Goal: Information Seeking & Learning: Learn about a topic

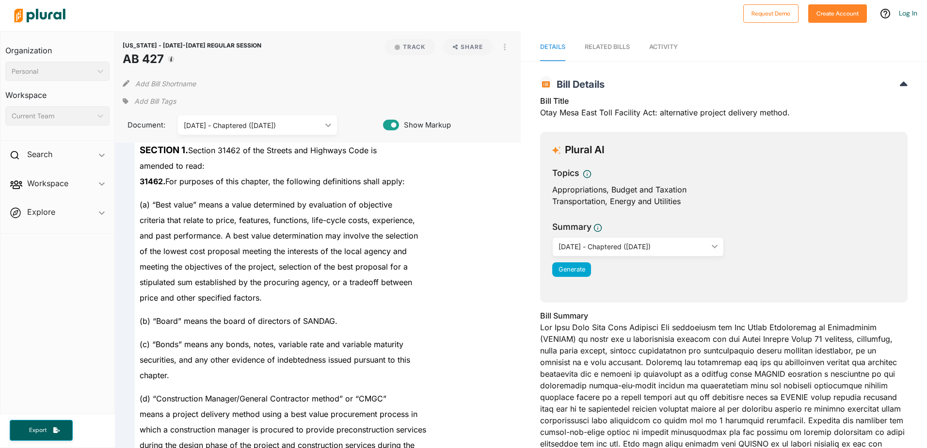
click at [413, 228] on div "and past performance. A best value determination may involve the selection" at bounding box center [322, 236] width 375 height 16
